Goal: Transaction & Acquisition: Purchase product/service

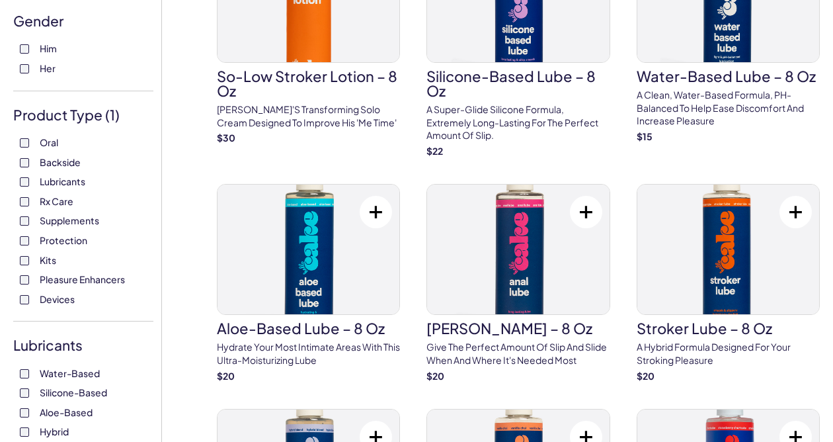
scroll to position [169, 0]
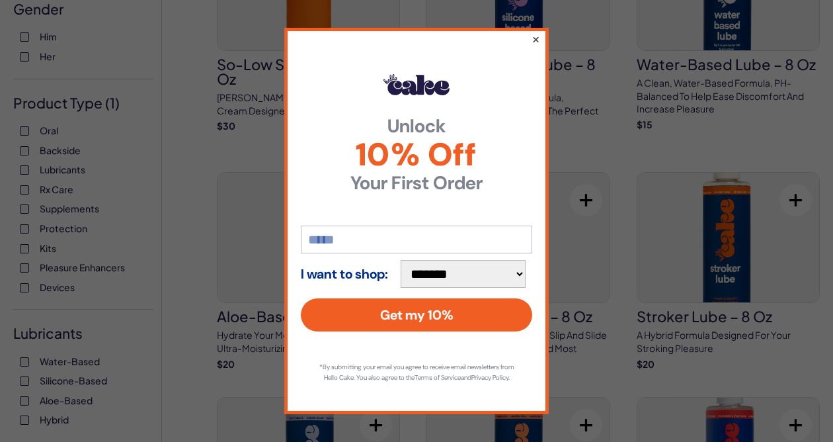
click at [536, 36] on button "×" at bounding box center [536, 39] width 9 height 16
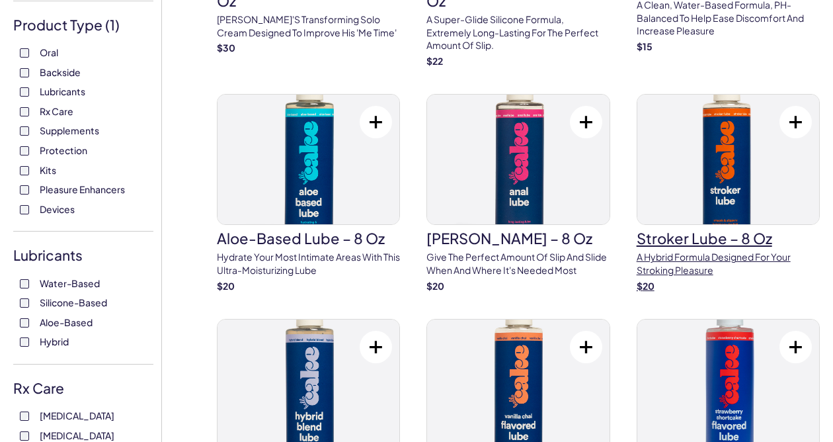
scroll to position [315, 0]
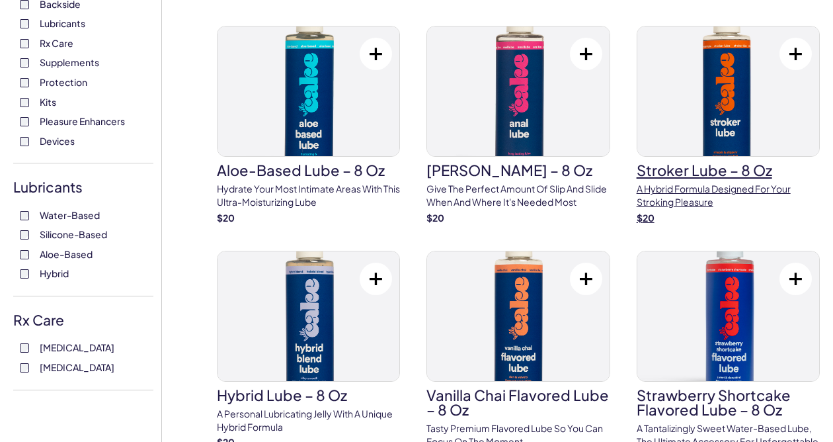
click at [704, 168] on h3 "Stroker Lube – 8 oz" at bounding box center [728, 170] width 183 height 15
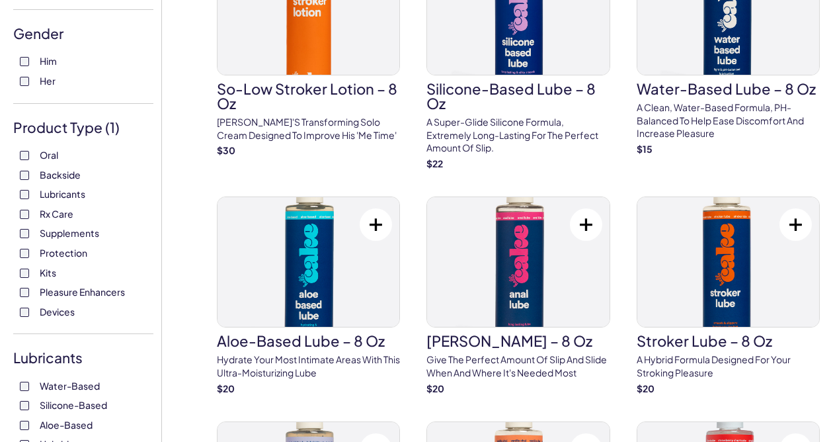
scroll to position [0, 0]
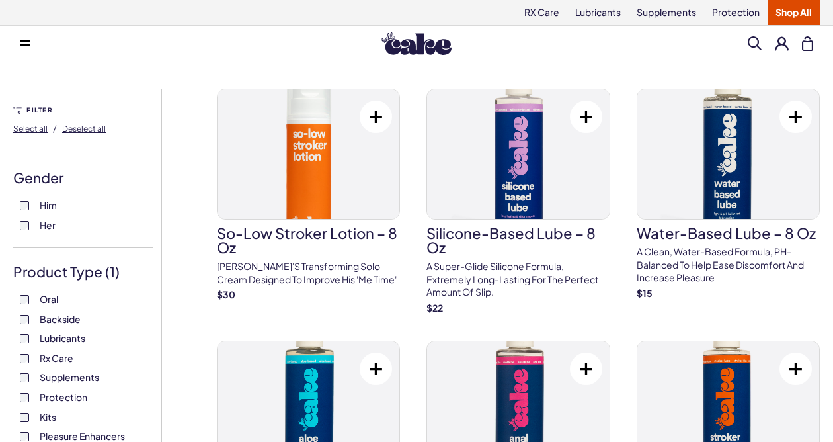
click at [806, 9] on link "Shop All" at bounding box center [794, 12] width 52 height 25
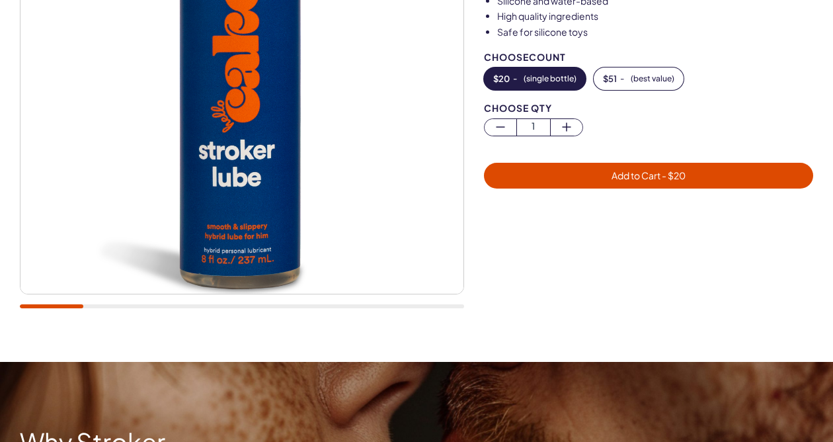
scroll to position [249, 0]
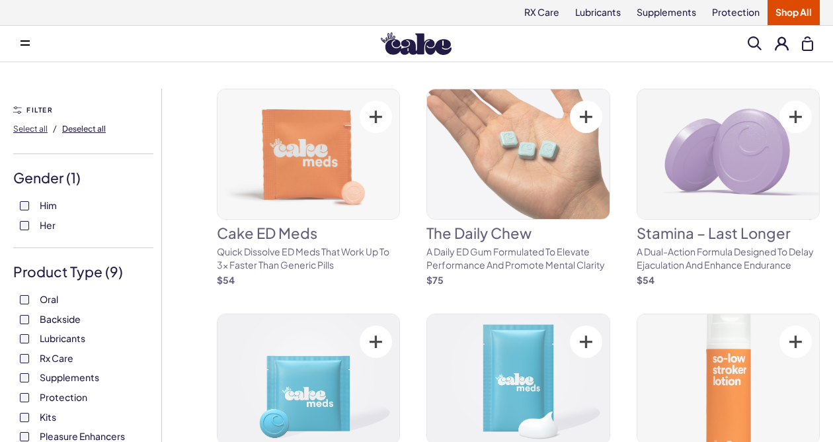
click at [74, 130] on span "Deselect all" at bounding box center [84, 129] width 44 height 10
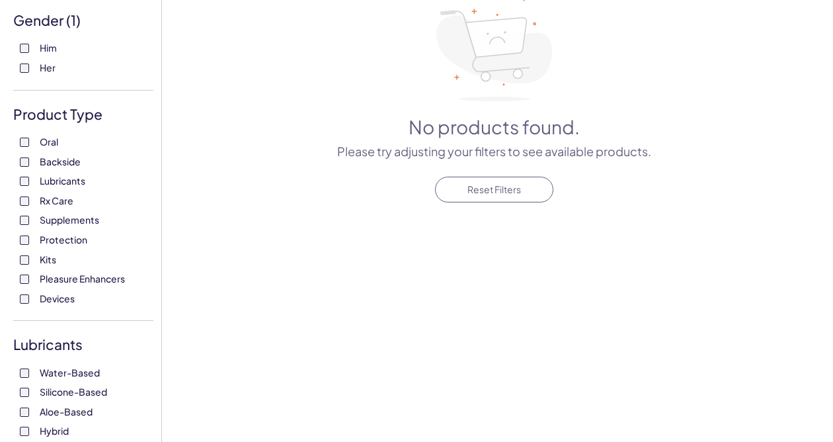
scroll to position [165, 0]
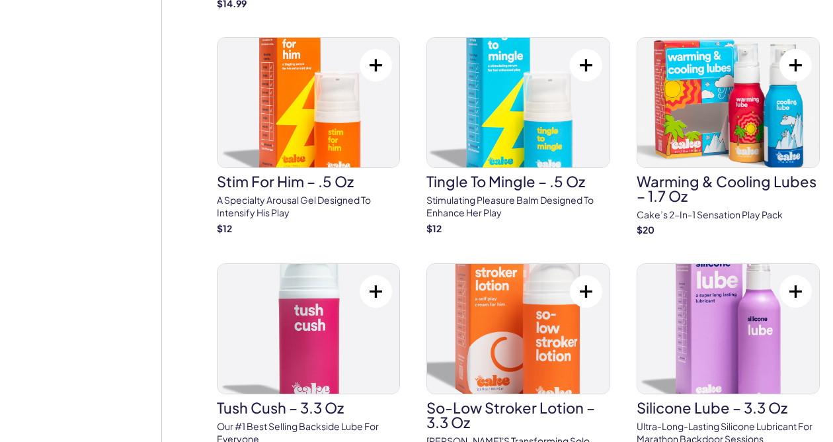
scroll to position [839, 0]
